Goal: Obtain resource: Download file/media

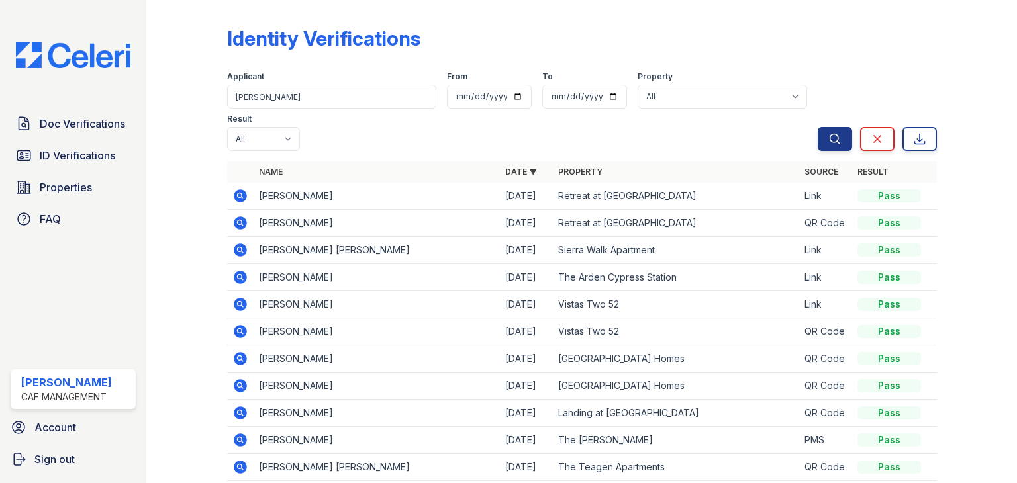
click at [241, 193] on icon at bounding box center [240, 195] width 13 height 13
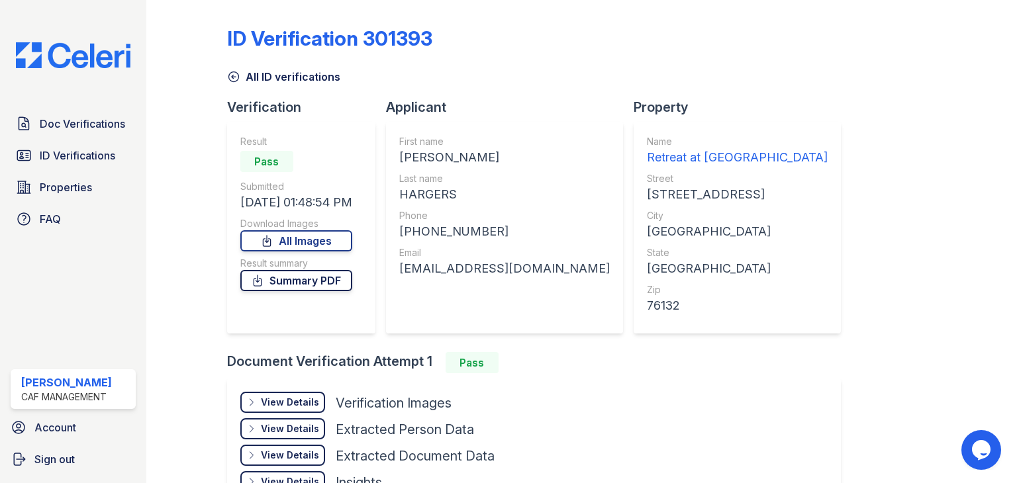
click at [305, 288] on link "Summary PDF" at bounding box center [296, 280] width 112 height 21
click at [278, 406] on div "View Details" at bounding box center [290, 402] width 58 height 13
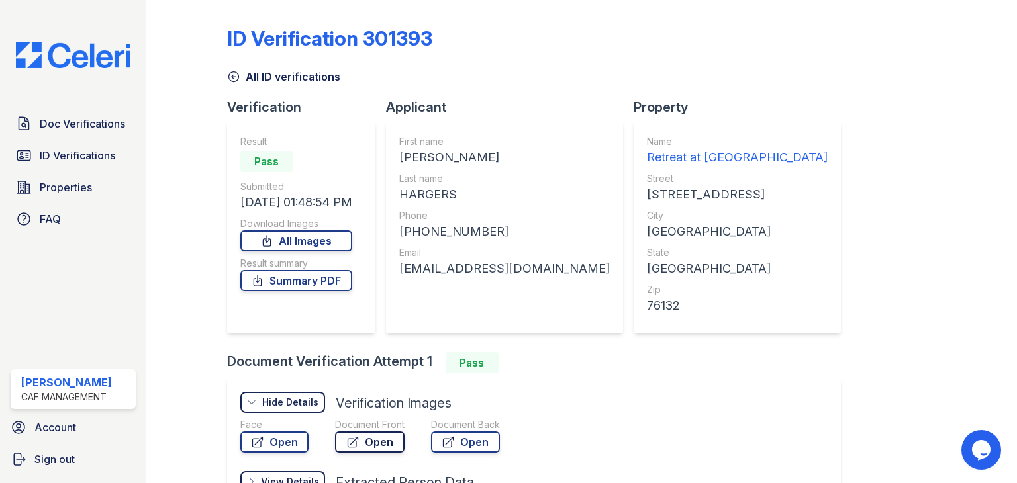
click at [384, 448] on link "Open" at bounding box center [370, 442] width 70 height 21
click at [108, 163] on span "ID Verifications" at bounding box center [77, 156] width 75 height 16
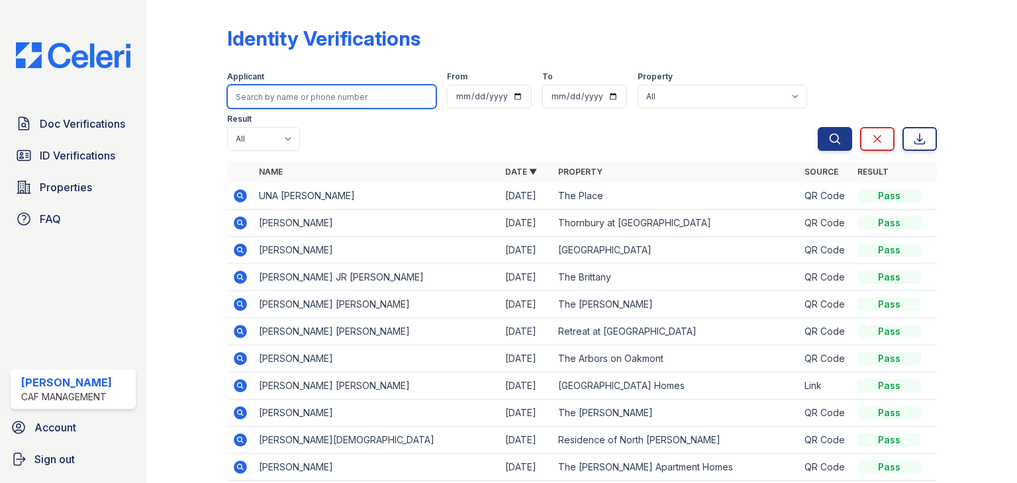
click at [291, 94] on input "search" at bounding box center [331, 97] width 209 height 24
type input "[PERSON_NAME]"
click at [818, 127] on button "Search" at bounding box center [835, 139] width 34 height 24
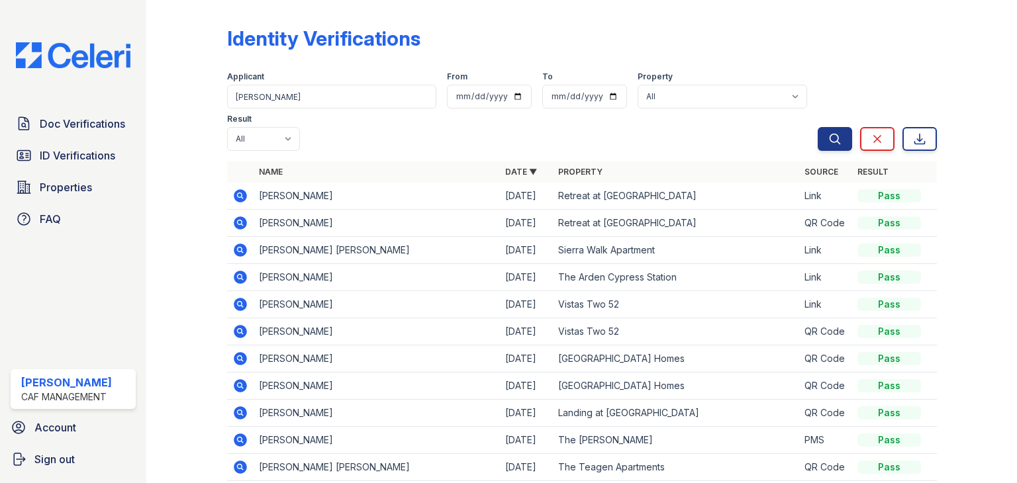
click at [227, 221] on td at bounding box center [240, 223] width 26 height 27
click at [229, 221] on td at bounding box center [240, 223] width 26 height 27
click at [232, 221] on icon at bounding box center [240, 223] width 16 height 16
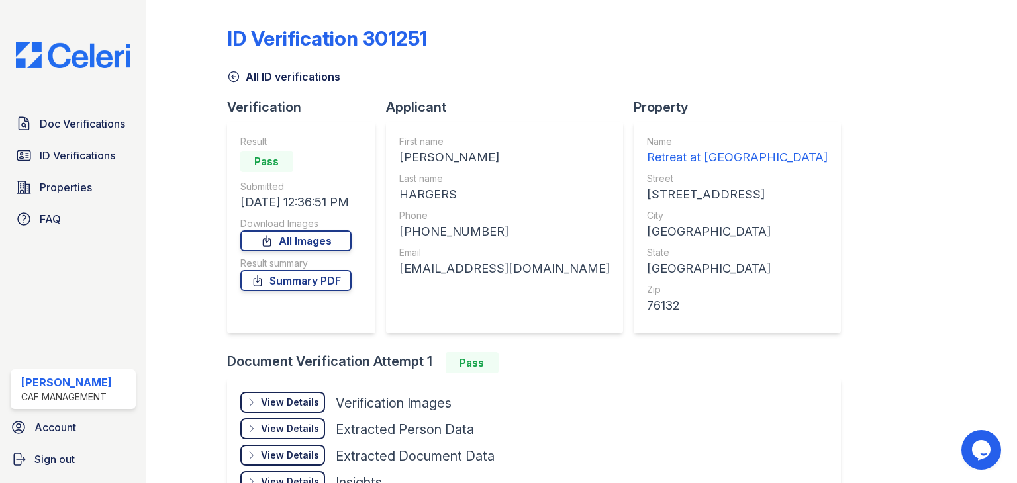
click at [303, 399] on div "View Details" at bounding box center [290, 402] width 58 height 13
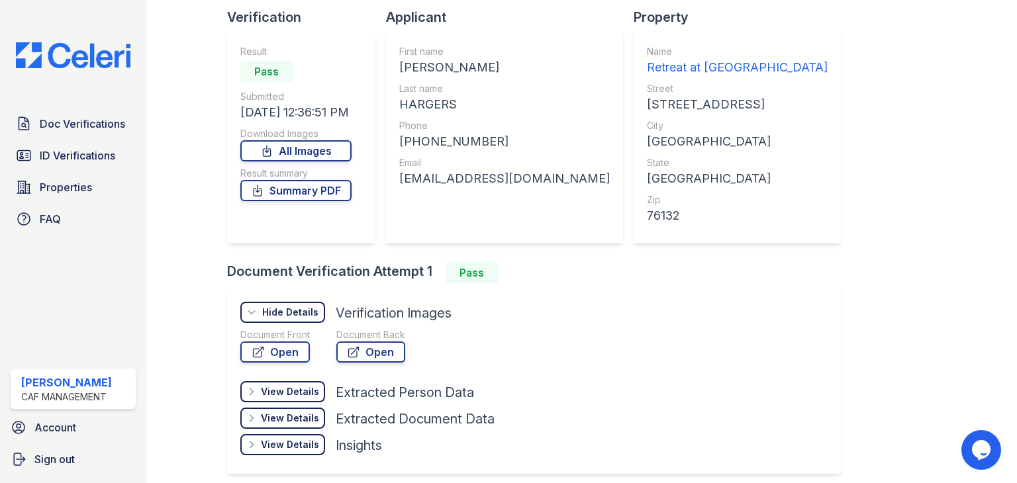
scroll to position [90, 0]
click at [294, 353] on link "Open" at bounding box center [275, 352] width 70 height 21
click at [65, 155] on span "ID Verifications" at bounding box center [77, 156] width 75 height 16
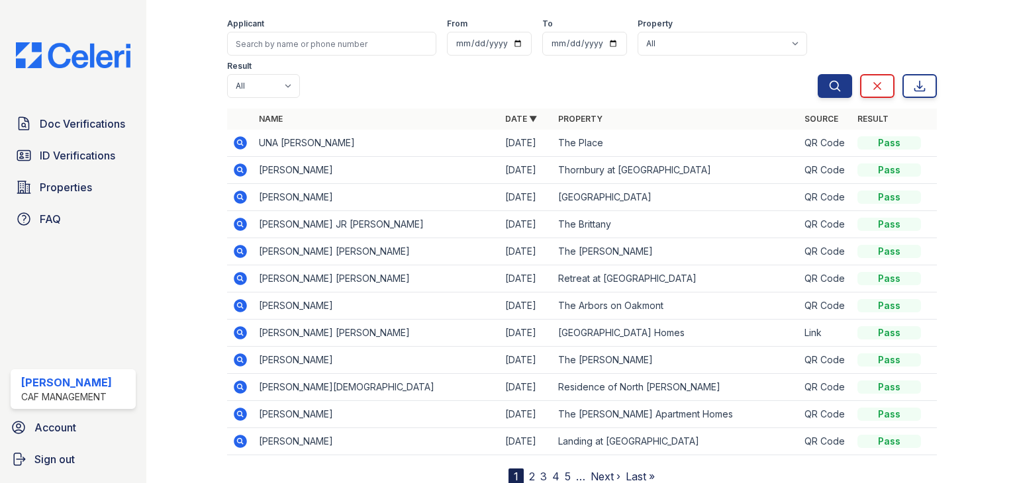
scroll to position [56, 0]
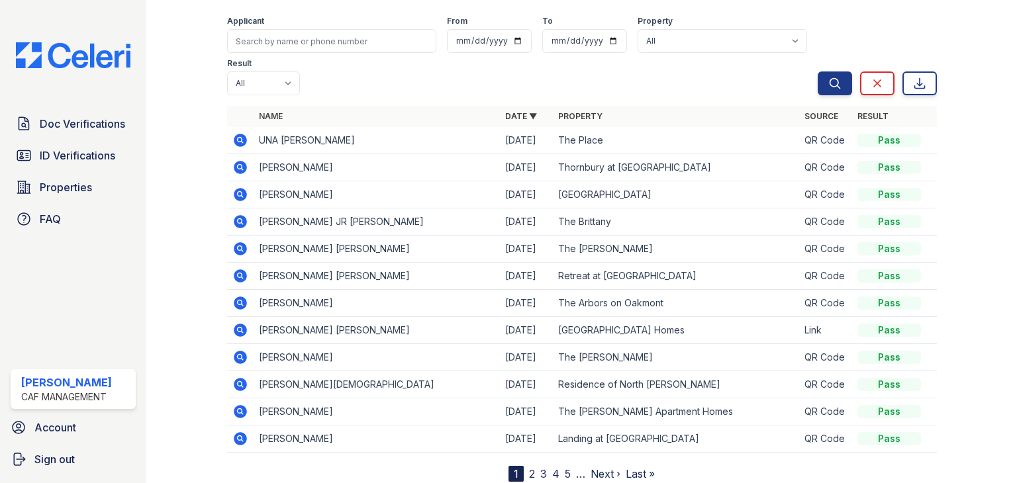
click at [358, 53] on div "Applicant From To Property All 2929 Wycliff 29 Fifty Artisan Park Apartments Au…" at bounding box center [522, 53] width 591 height 85
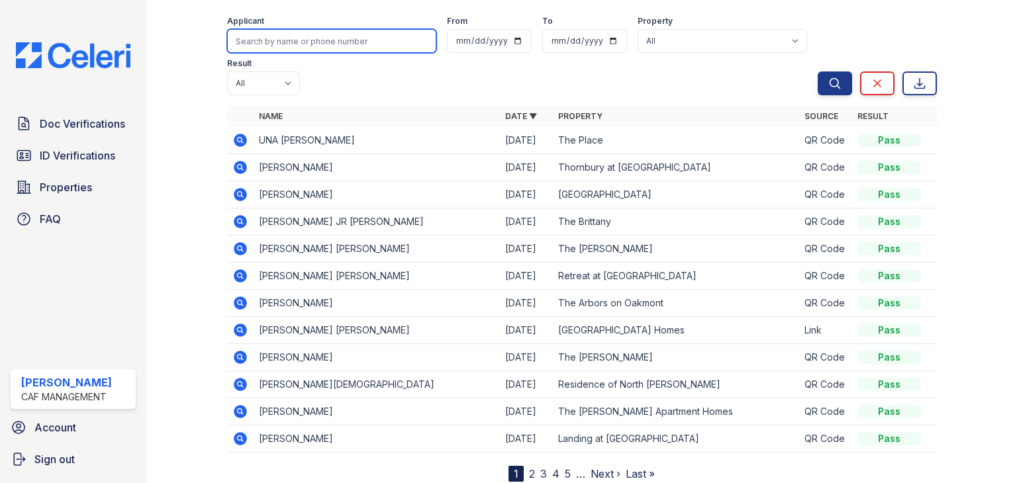
click at [357, 51] on input "search" at bounding box center [331, 41] width 209 height 24
type input "[PERSON_NAME]"
click at [818, 72] on button "Search" at bounding box center [835, 84] width 34 height 24
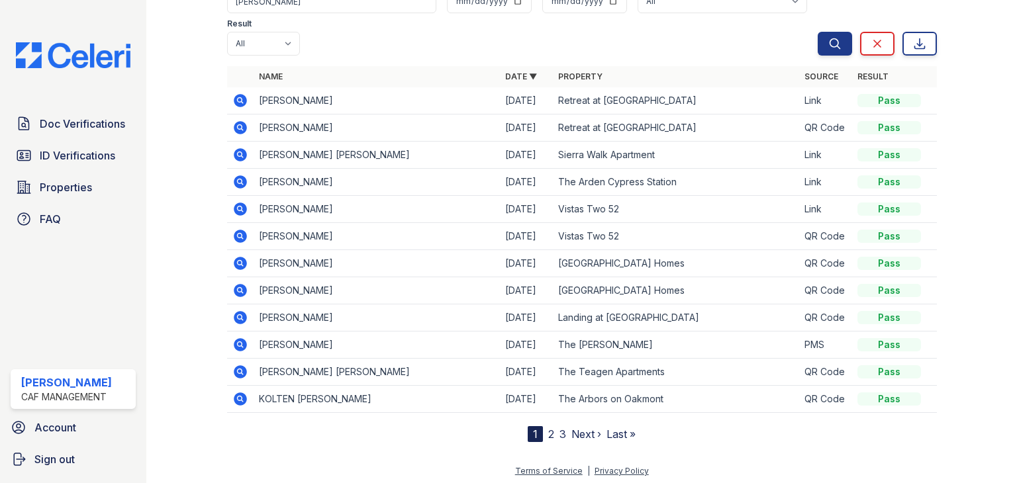
scroll to position [95, 0]
click at [286, 126] on td "[PERSON_NAME]" at bounding box center [377, 128] width 246 height 27
click at [244, 125] on icon at bounding box center [240, 128] width 13 height 13
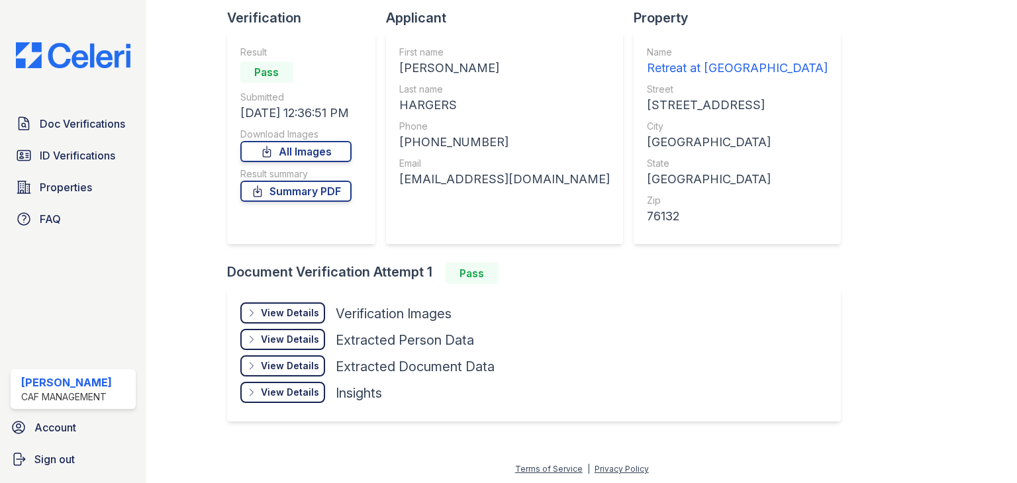
scroll to position [89, 0]
click at [327, 316] on div "View Details Details Hide Details Details Verification Images" at bounding box center [367, 316] width 254 height 26
click at [315, 314] on div "View Details" at bounding box center [290, 313] width 58 height 13
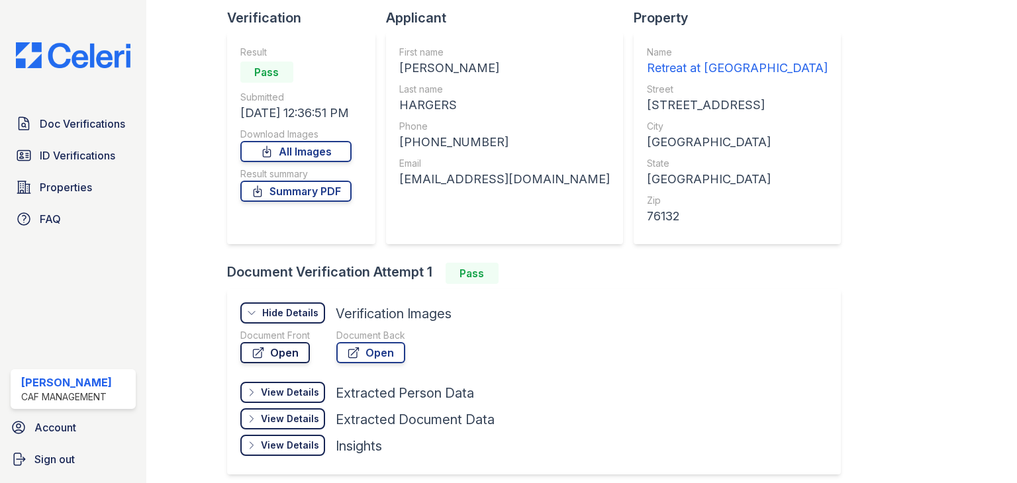
click at [277, 355] on link "Open" at bounding box center [275, 352] width 70 height 21
click at [77, 156] on span "ID Verifications" at bounding box center [77, 156] width 75 height 16
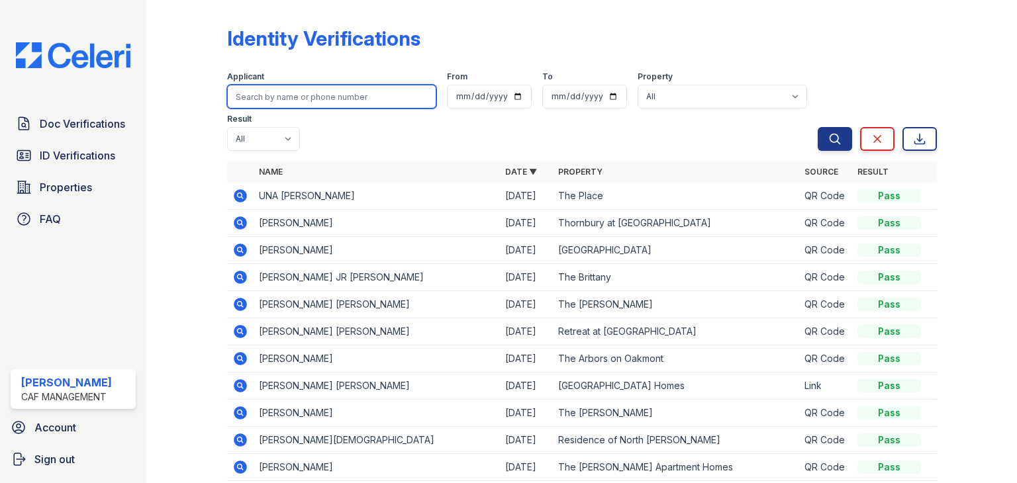
click at [309, 87] on input "search" at bounding box center [331, 97] width 209 height 24
type input "TREVIN"
click at [818, 127] on button "Search" at bounding box center [835, 139] width 34 height 24
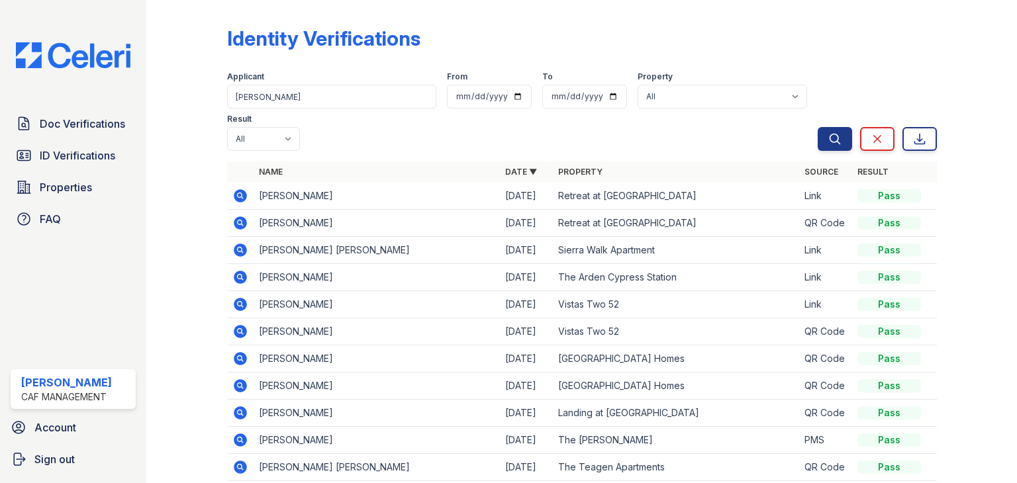
click at [236, 193] on icon at bounding box center [240, 195] width 13 height 13
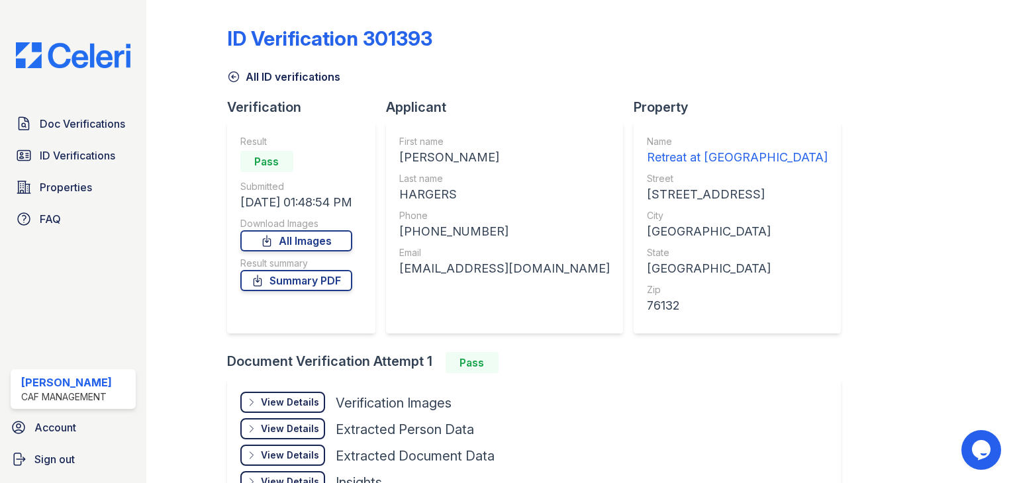
click at [303, 406] on div "View Details" at bounding box center [290, 402] width 58 height 13
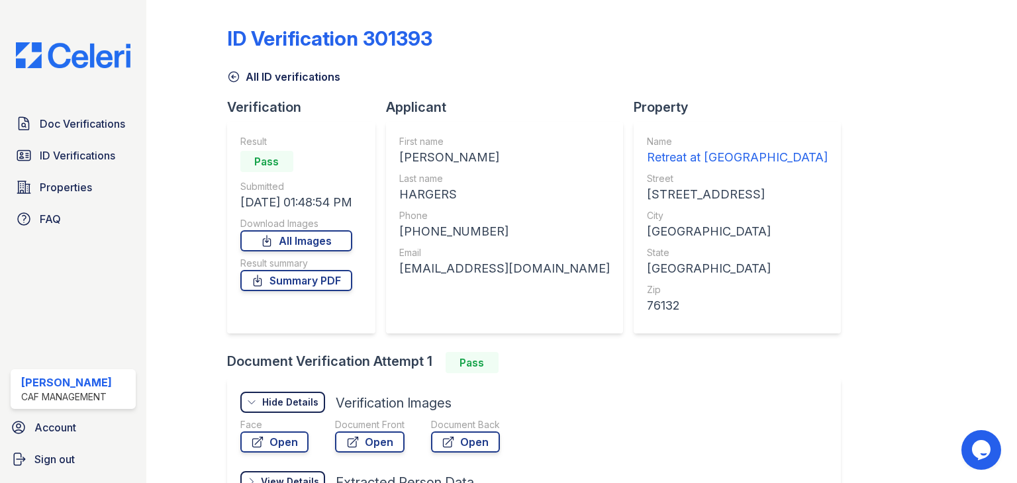
scroll to position [86, 0]
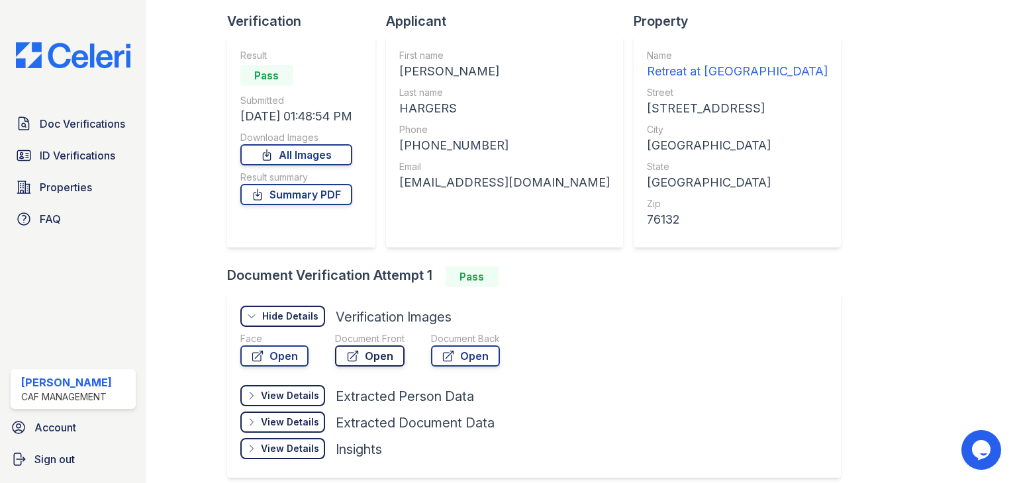
click at [370, 356] on link "Open" at bounding box center [370, 356] width 70 height 21
click at [88, 128] on span "Doc Verifications" at bounding box center [82, 124] width 85 height 16
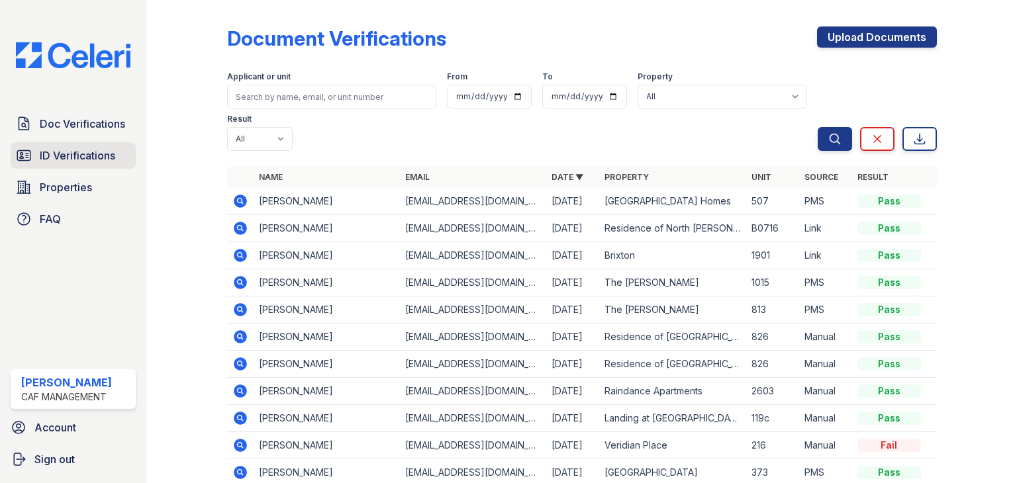
click at [83, 152] on span "ID Verifications" at bounding box center [77, 156] width 75 height 16
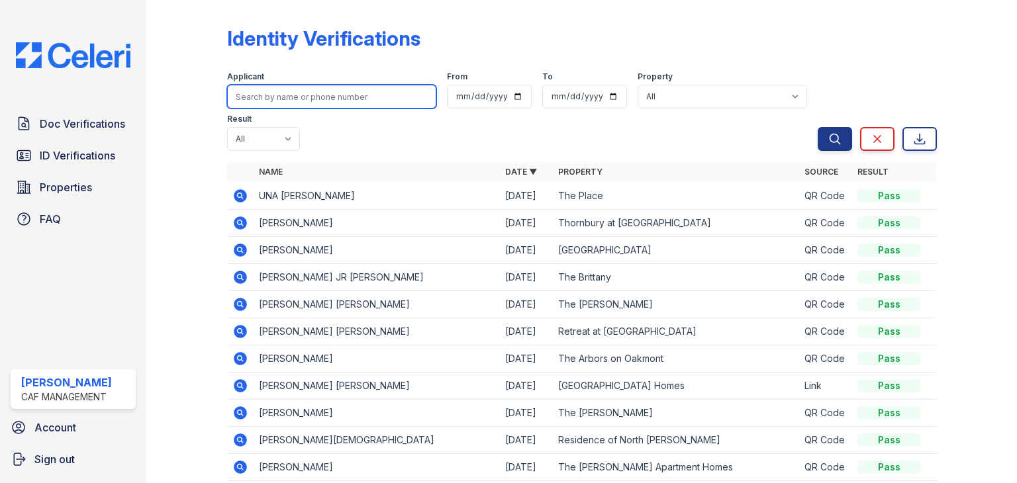
click at [260, 91] on input "search" at bounding box center [331, 97] width 209 height 24
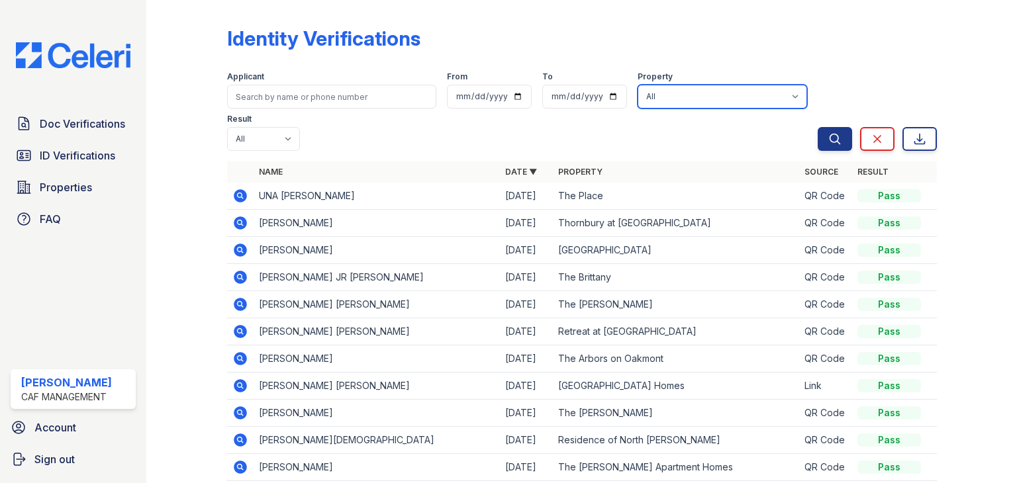
click at [693, 107] on select "All 2929 Wycliff 29 Fifty Artisan Park Apartments Autumn Creek Apartments Avalo…" at bounding box center [723, 97] width 170 height 24
click at [638, 85] on select "All 2929 Wycliff 29 Fifty Artisan Park Apartments Autumn Creek Apartments Avalo…" at bounding box center [723, 97] width 170 height 24
click at [681, 88] on select "All 2929 Wycliff 29 Fifty Artisan Park Apartments Autumn Creek Apartments Avalo…" at bounding box center [723, 97] width 170 height 24
select select "4582"
click at [638, 85] on select "All 2929 Wycliff 29 Fifty Artisan Park Apartments Autumn Creek Apartments Avalo…" at bounding box center [723, 97] width 170 height 24
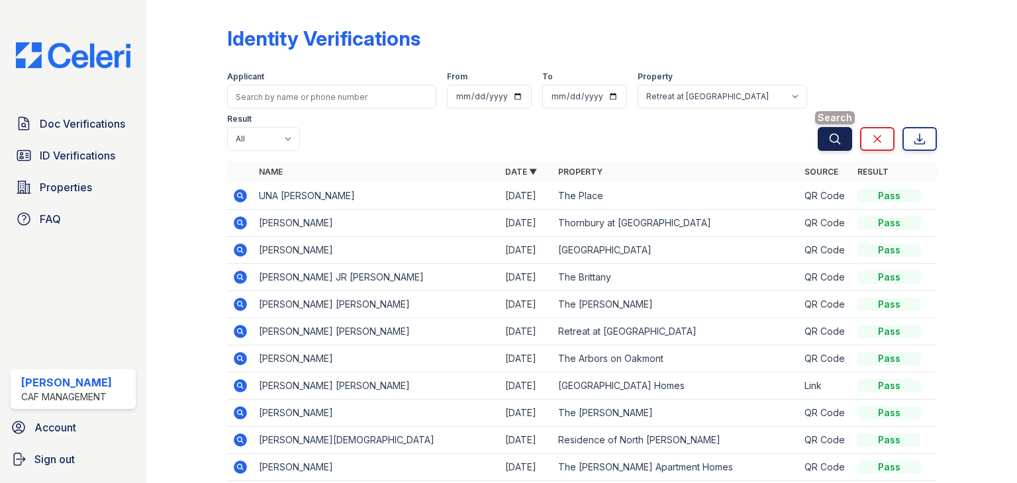
click at [832, 143] on button "Search" at bounding box center [835, 139] width 34 height 24
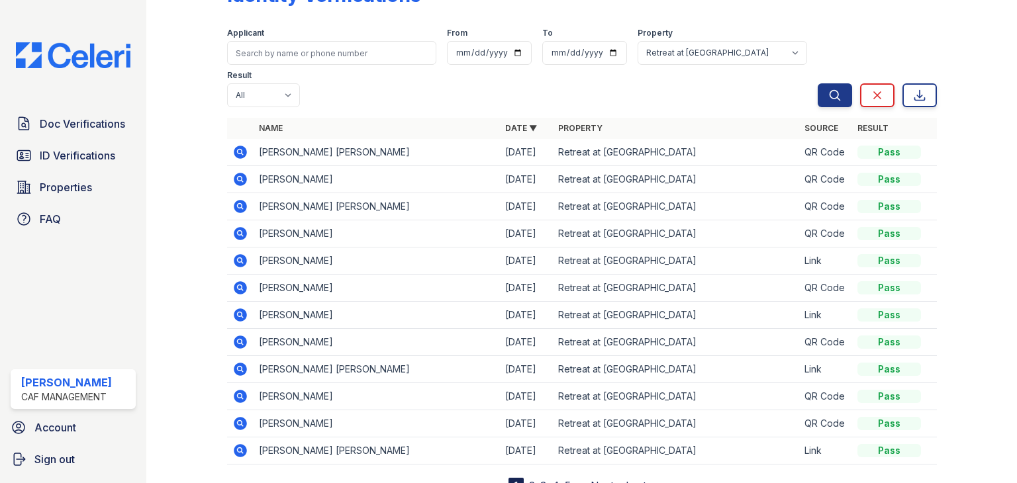
scroll to position [98, 0]
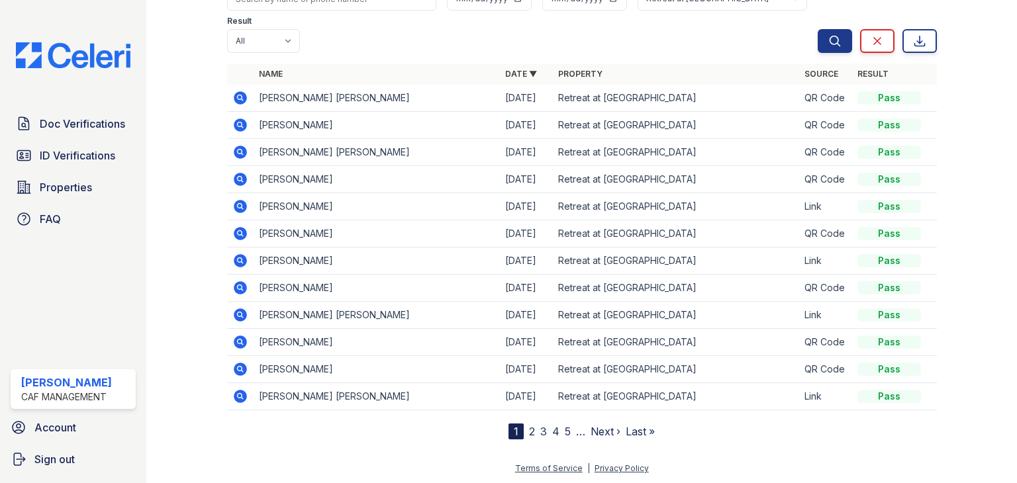
click at [303, 230] on td "TREVIN BERNARD HARGERS" at bounding box center [377, 234] width 246 height 27
click at [237, 226] on icon at bounding box center [240, 234] width 16 height 16
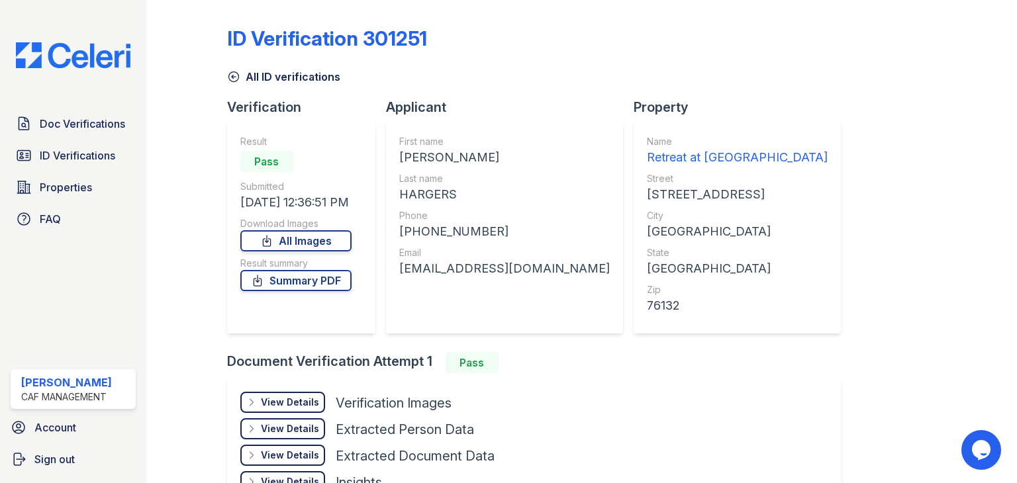
scroll to position [89, 0]
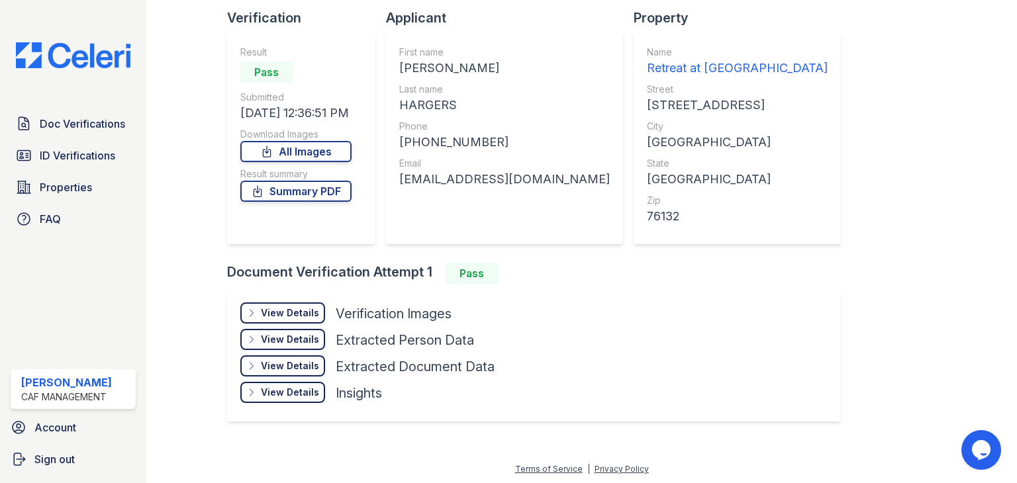
click at [281, 329] on div "View Details Details" at bounding box center [282, 339] width 85 height 21
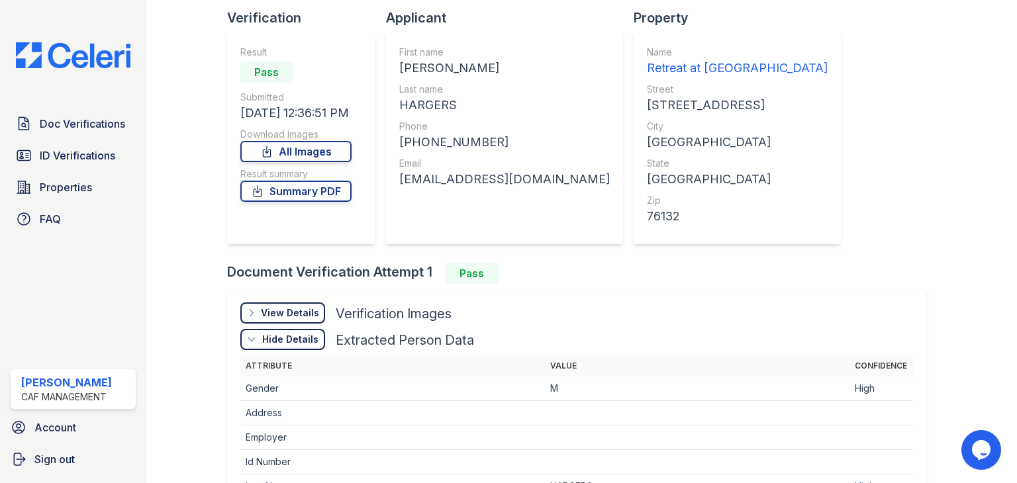
click at [273, 310] on div "View Details" at bounding box center [290, 313] width 58 height 13
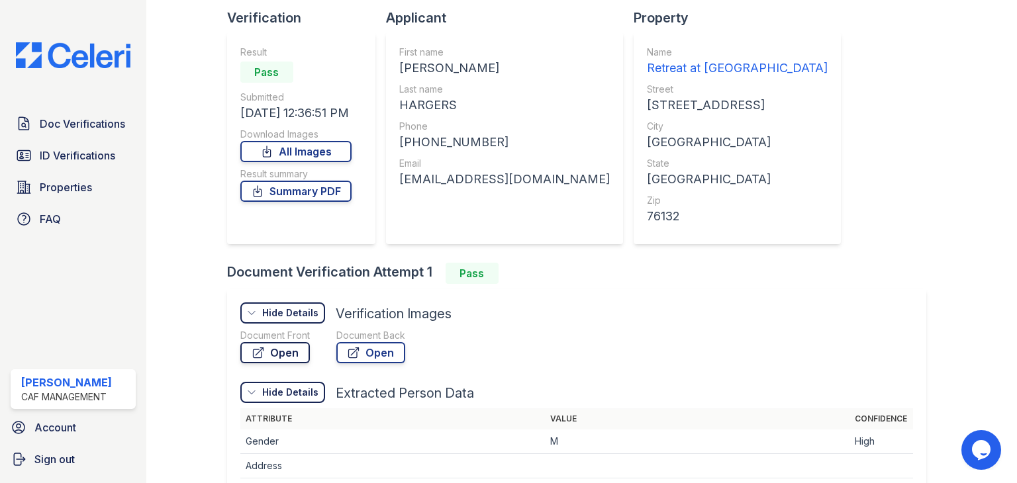
click at [286, 350] on link "Open" at bounding box center [275, 352] width 70 height 21
click at [78, 150] on span "ID Verifications" at bounding box center [77, 156] width 75 height 16
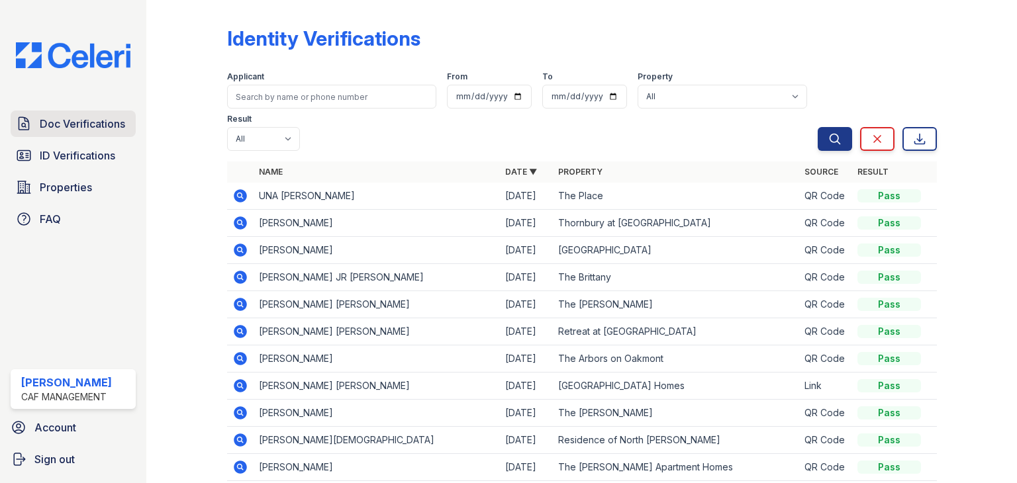
click at [98, 130] on span "Doc Verifications" at bounding box center [82, 124] width 85 height 16
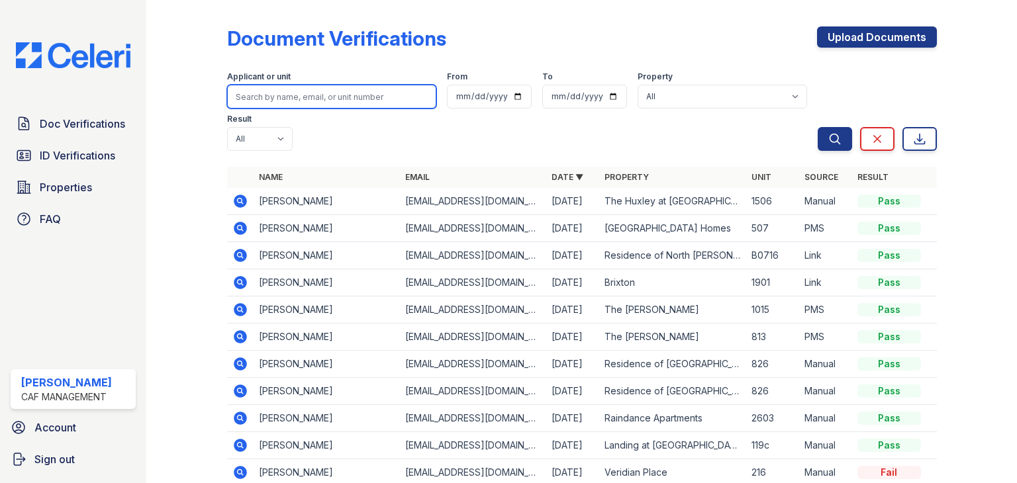
click at [277, 104] on input "search" at bounding box center [331, 97] width 209 height 24
type input "TREVIN"
click at [818, 127] on button "Search" at bounding box center [835, 139] width 34 height 24
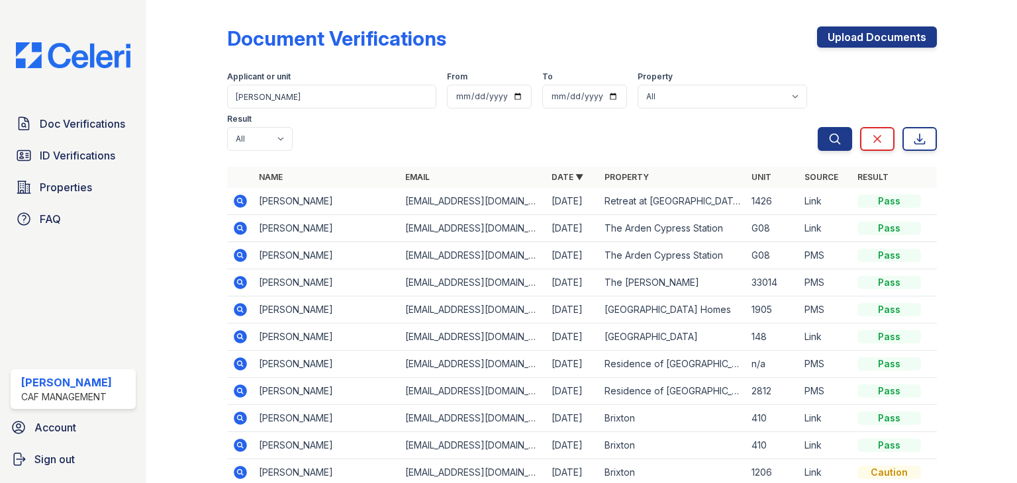
click at [241, 199] on icon at bounding box center [240, 201] width 13 height 13
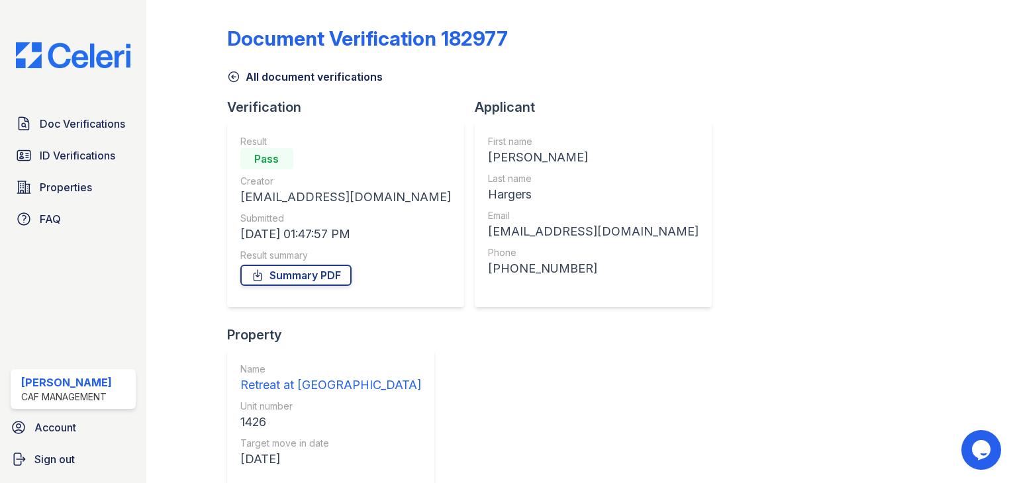
scroll to position [107, 0]
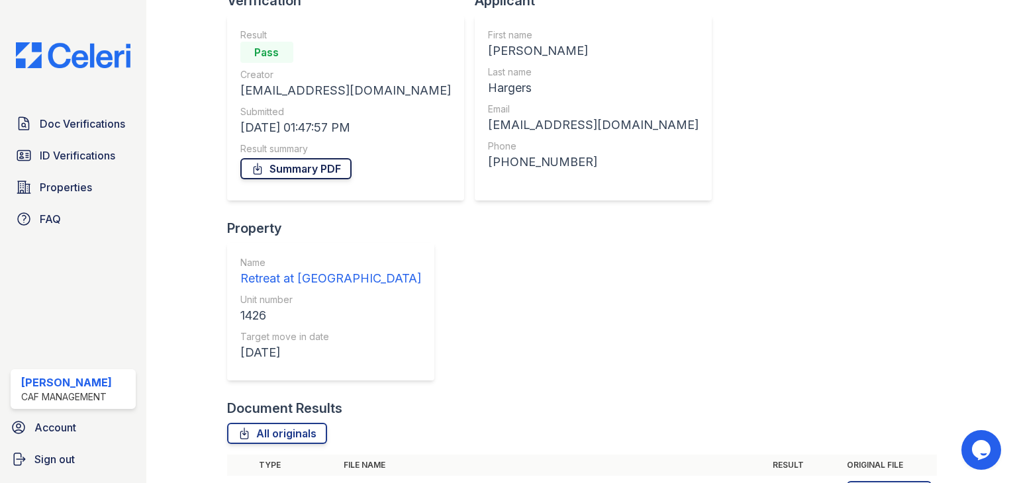
click at [295, 168] on link "Summary PDF" at bounding box center [295, 168] width 111 height 21
click at [858, 483] on icon at bounding box center [863, 491] width 11 height 13
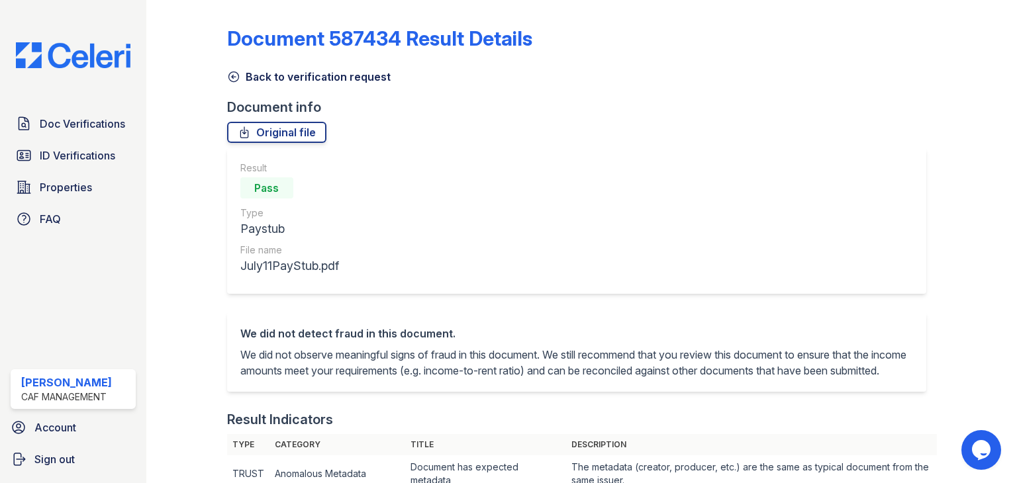
click at [230, 75] on icon at bounding box center [233, 76] width 13 height 13
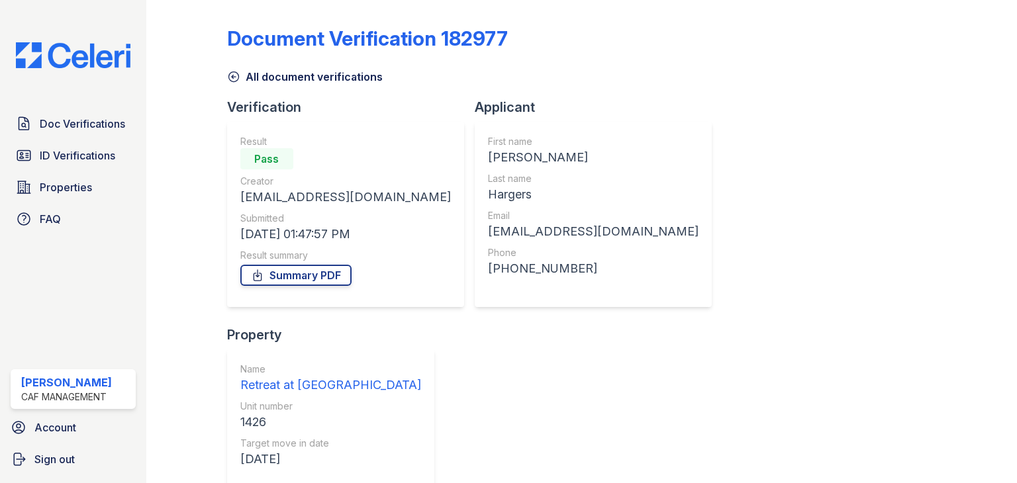
scroll to position [107, 0]
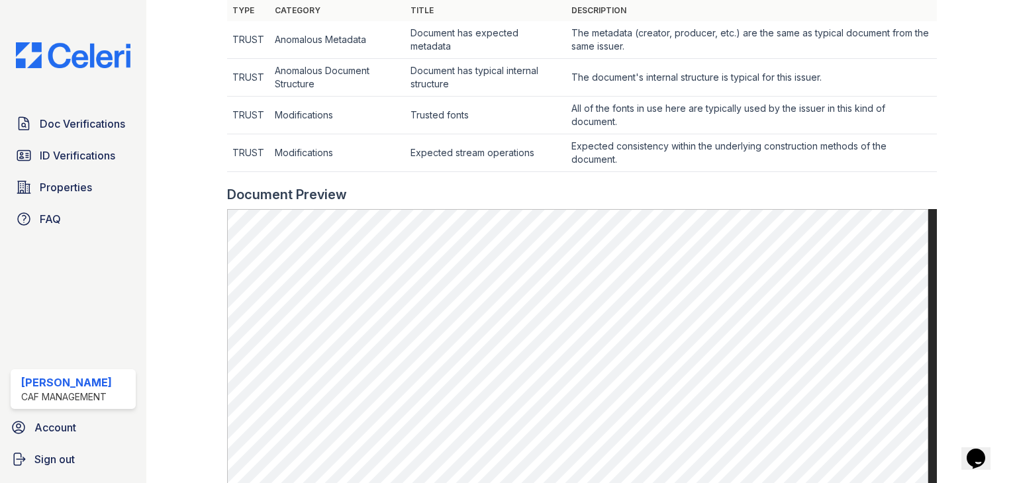
scroll to position [434, 0]
